Goal: Transaction & Acquisition: Purchase product/service

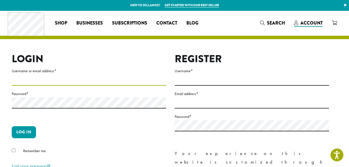
type input "**********"
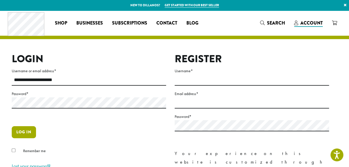
click at [22, 134] on button "Log in" at bounding box center [24, 132] width 24 height 12
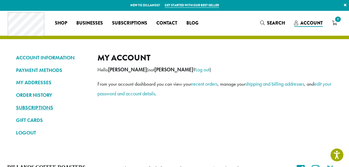
click at [38, 108] on link "SUBSCRIPTIONS" at bounding box center [52, 108] width 73 height 10
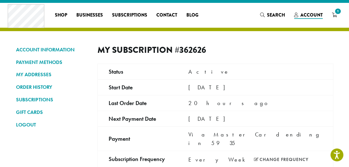
scroll to position [11, 0]
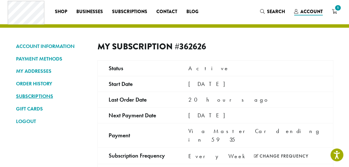
click at [34, 96] on link "SUBSCRIPTIONS" at bounding box center [52, 96] width 73 height 10
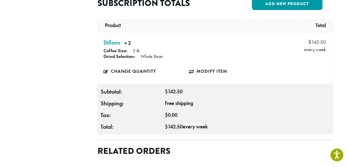
scroll to position [234, 0]
click at [150, 65] on link "Change quantity" at bounding box center [145, 71] width 85 height 13
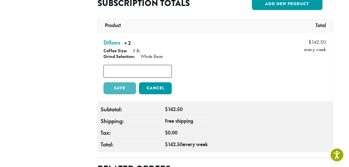
click at [149, 65] on input "*" at bounding box center [137, 71] width 68 height 13
type input "*"
click at [121, 82] on link "Save" at bounding box center [119, 88] width 33 height 12
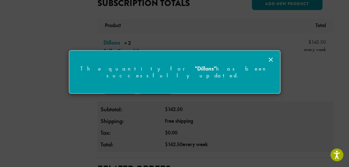
click at [273, 61] on icon at bounding box center [270, 59] width 7 height 7
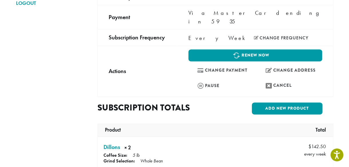
scroll to position [113, 0]
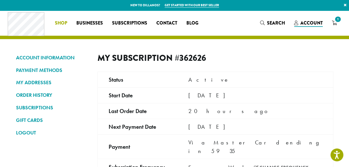
click at [60, 22] on span "Shop" at bounding box center [61, 23] width 12 height 7
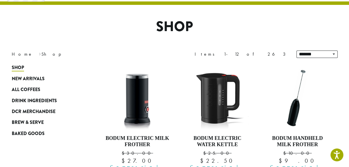
scroll to position [37, 0]
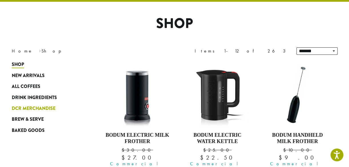
click at [27, 111] on span "DCR Merchandise" at bounding box center [34, 108] width 44 height 7
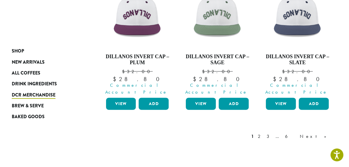
scroll to position [553, 0]
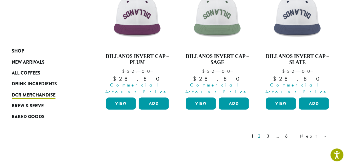
click at [264, 133] on link "2" at bounding box center [259, 136] width 7 height 7
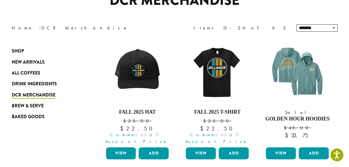
scroll to position [60, 0]
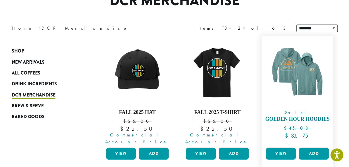
click at [316, 96] on img at bounding box center [297, 72] width 66 height 66
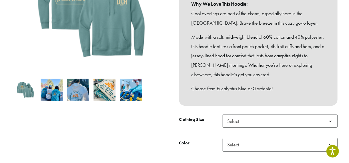
scroll to position [143, 0]
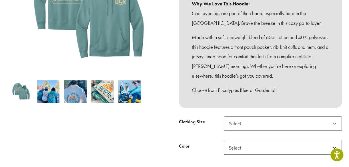
click at [330, 117] on b at bounding box center [334, 124] width 14 height 14
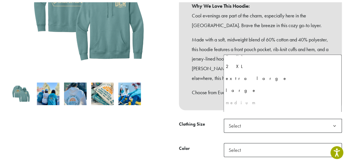
scroll to position [27, 0]
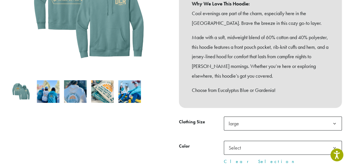
click at [316, 145] on span "Select" at bounding box center [283, 148] width 118 height 14
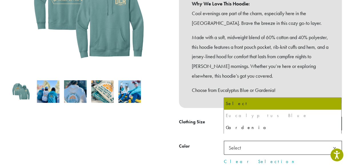
select select "*****"
select select "********"
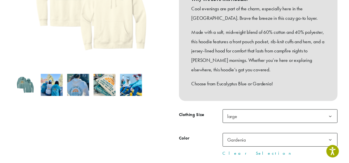
scroll to position [150, 0]
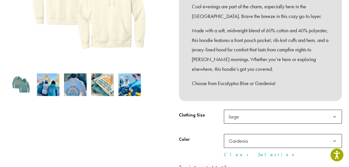
click at [328, 136] on b at bounding box center [334, 141] width 14 height 14
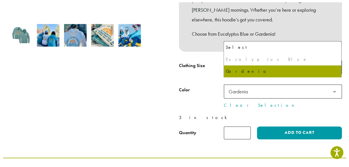
scroll to position [202, 0]
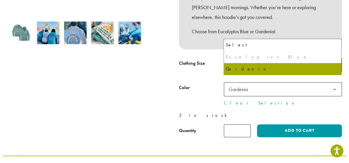
click at [329, 111] on p "3 in stock" at bounding box center [260, 115] width 163 height 9
